Goal: Task Accomplishment & Management: Manage account settings

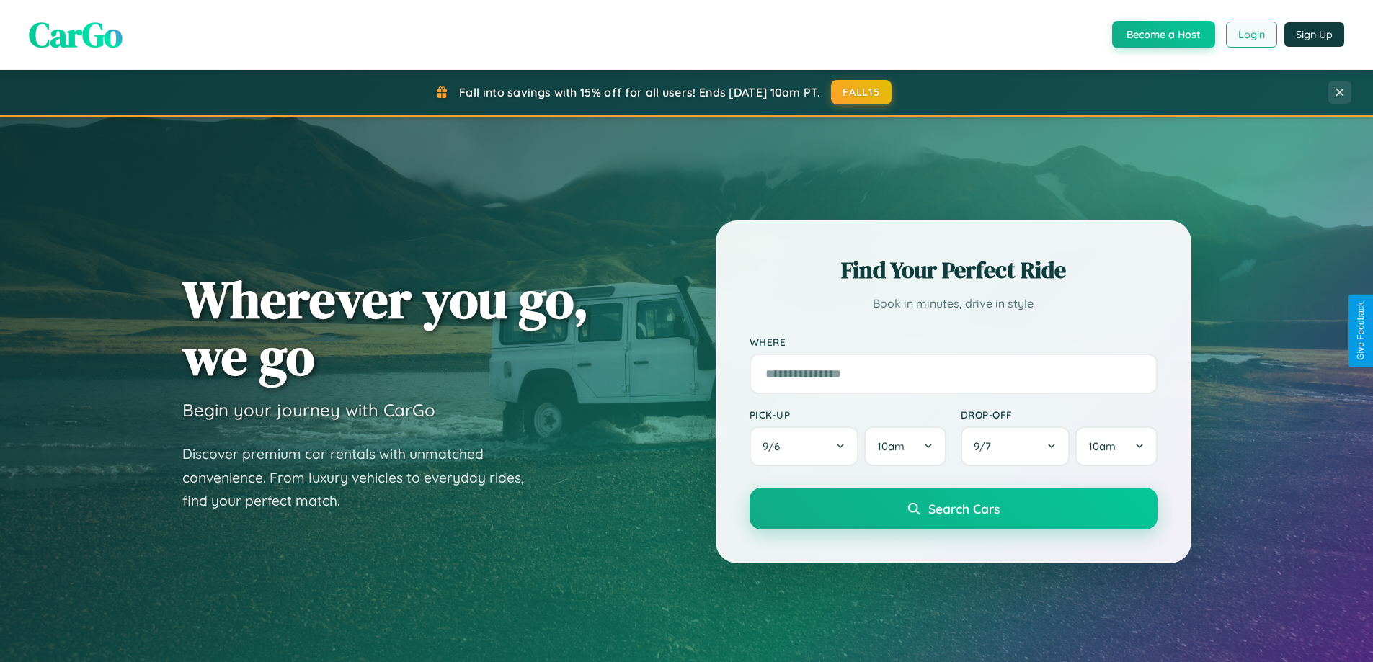
click at [1250, 35] on button "Login" at bounding box center [1251, 35] width 51 height 26
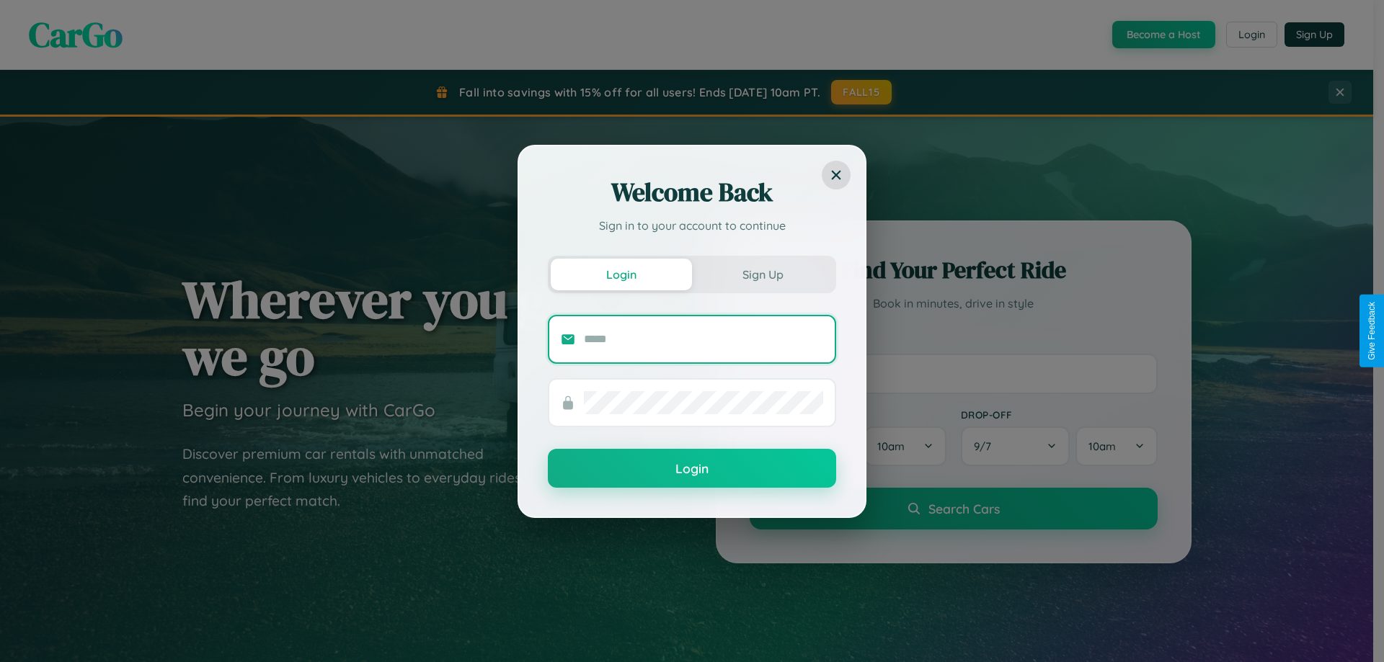
click at [703, 339] on input "text" at bounding box center [703, 339] width 239 height 23
type input "**********"
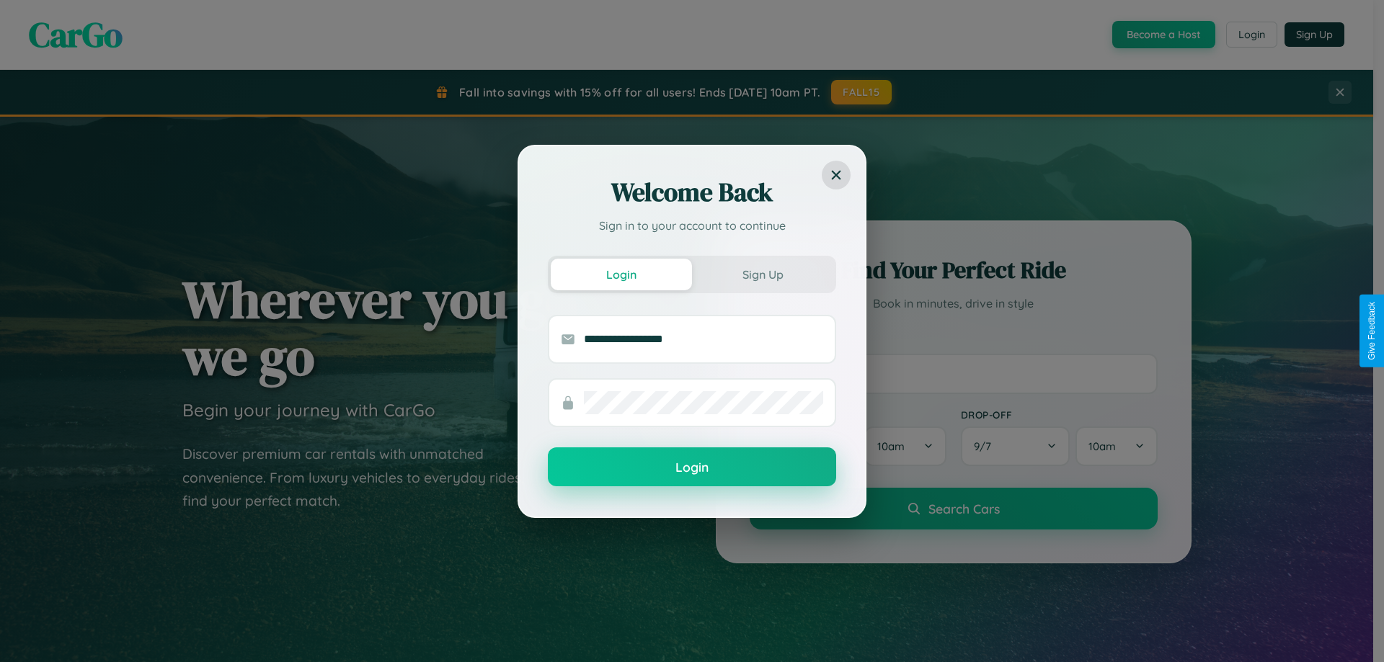
click at [692, 467] on button "Login" at bounding box center [692, 467] width 288 height 39
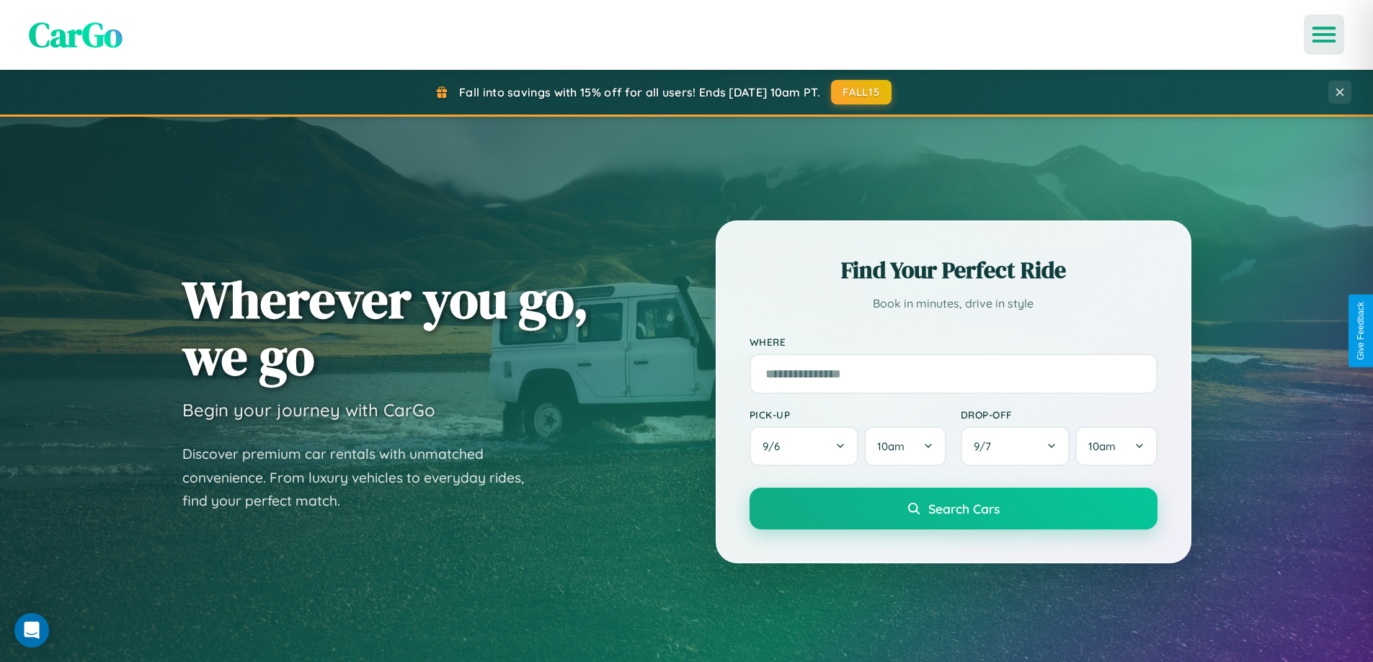
click at [1324, 35] on icon "Open menu" at bounding box center [1324, 34] width 21 height 13
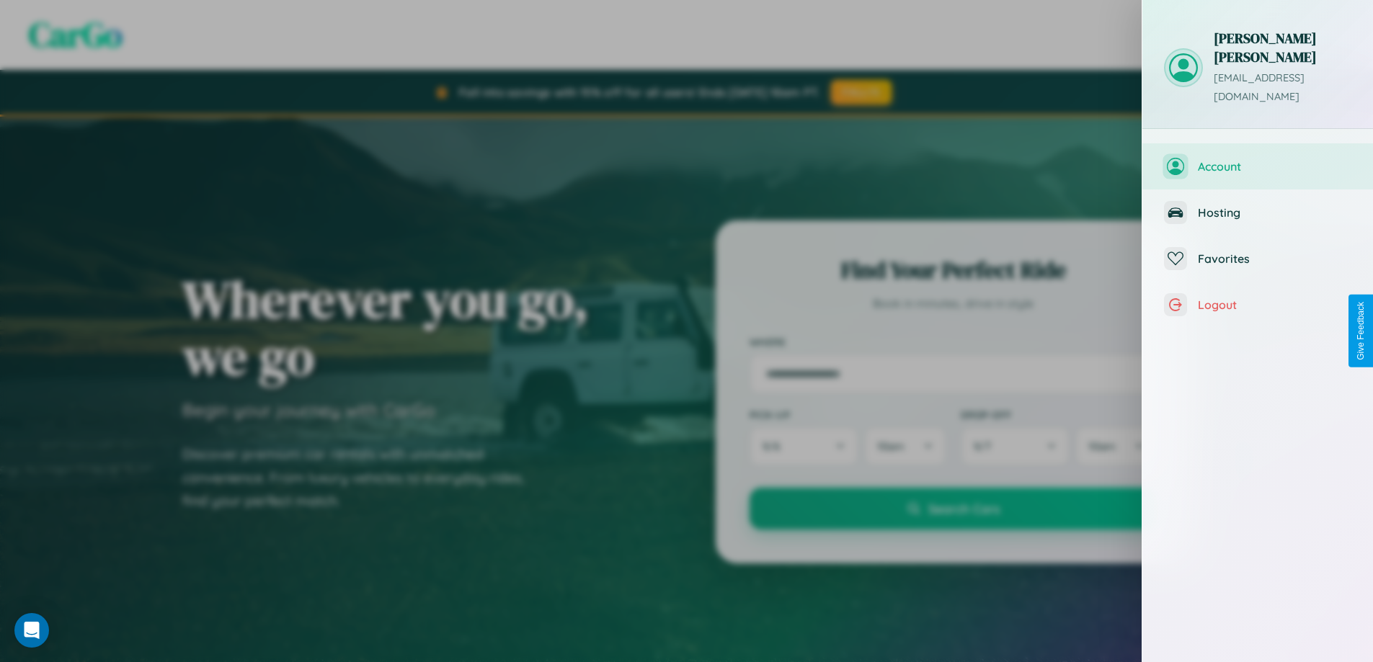
click at [1258, 159] on span "Account" at bounding box center [1274, 166] width 153 height 14
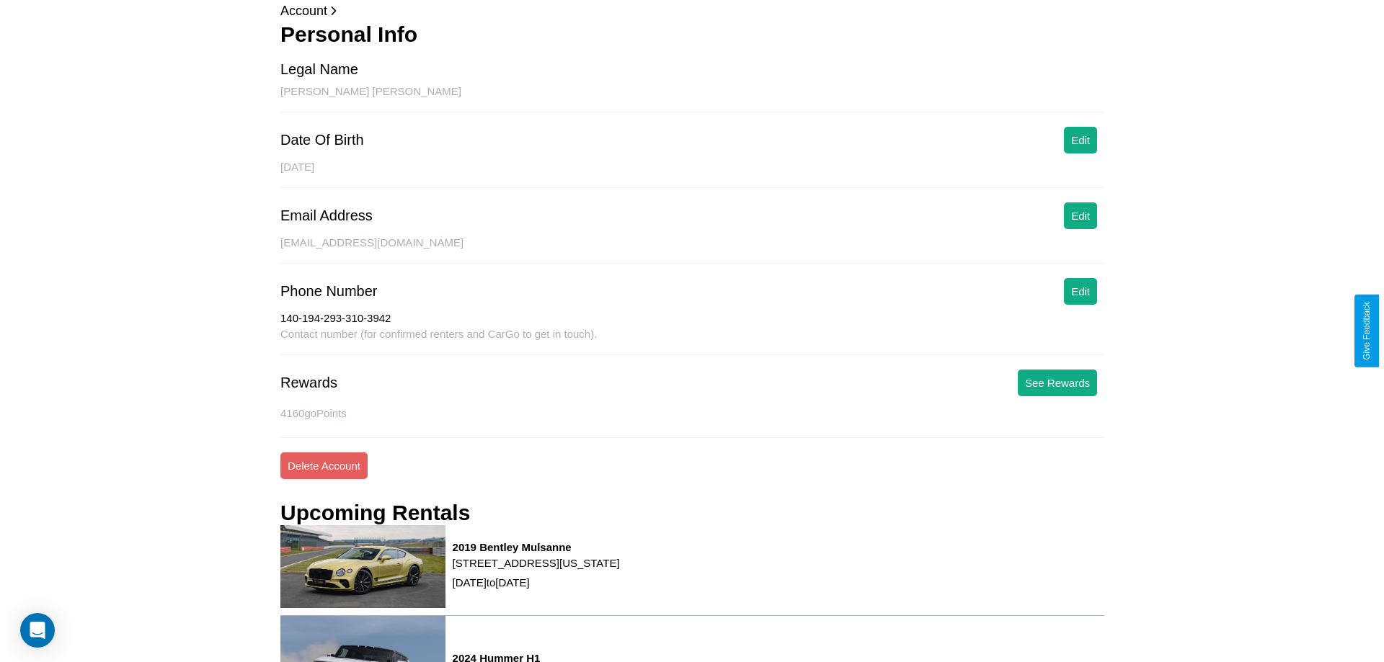
scroll to position [208, 0]
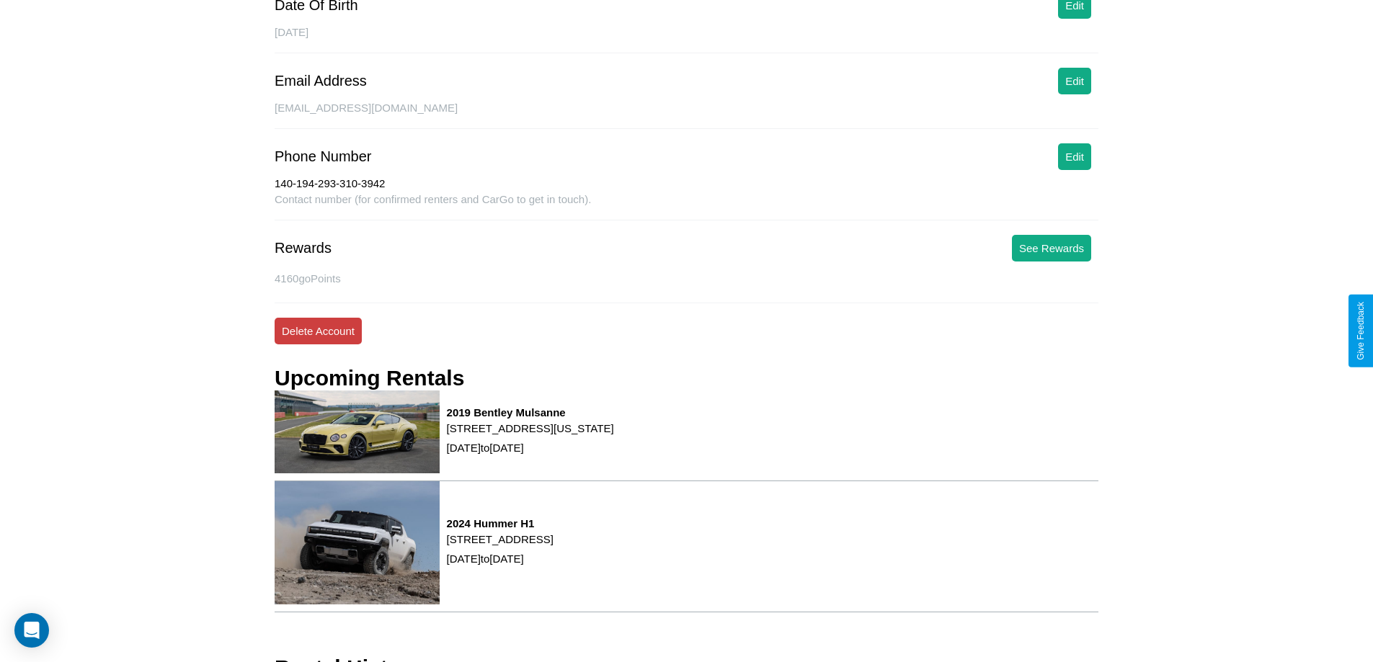
click at [318, 331] on button "Delete Account" at bounding box center [318, 331] width 87 height 27
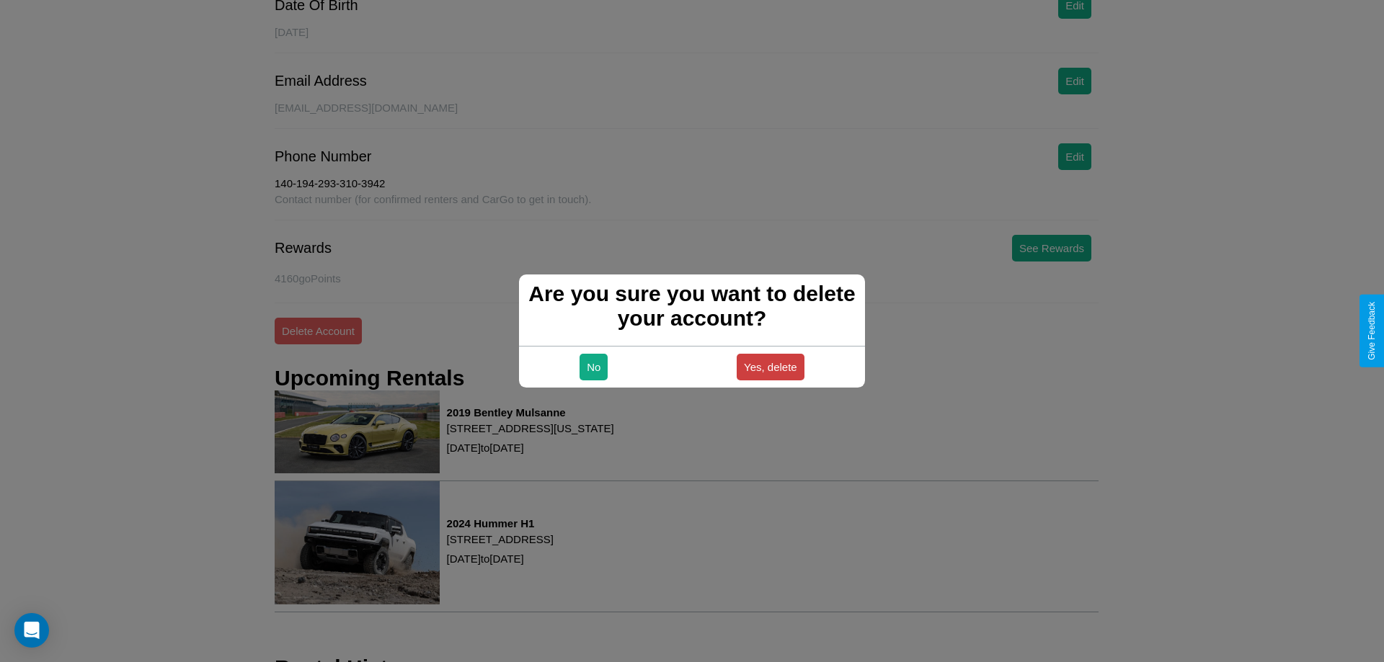
click at [770, 367] on button "Yes, delete" at bounding box center [771, 367] width 68 height 27
